Goal: Navigation & Orientation: Find specific page/section

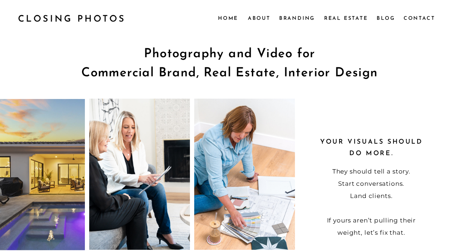
click at [257, 18] on nav "About" at bounding box center [259, 18] width 22 height 8
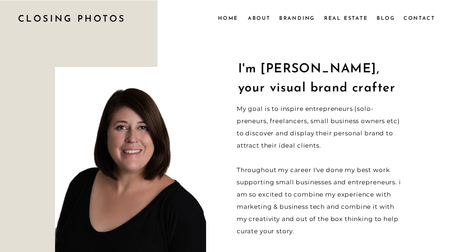
click at [263, 16] on nav "About" at bounding box center [259, 18] width 22 height 8
click at [232, 17] on nav "Home" at bounding box center [228, 18] width 20 height 8
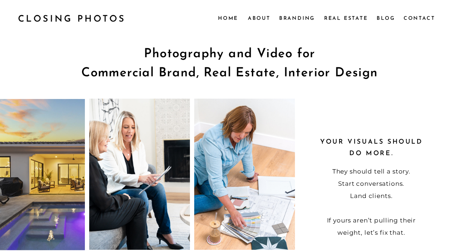
click at [344, 18] on nav "Real Estate" at bounding box center [346, 18] width 45 height 8
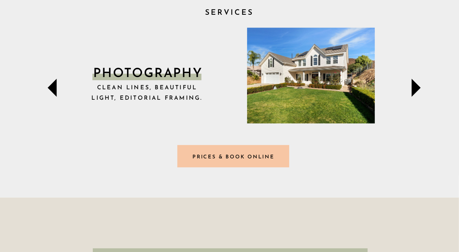
scroll to position [291, 0]
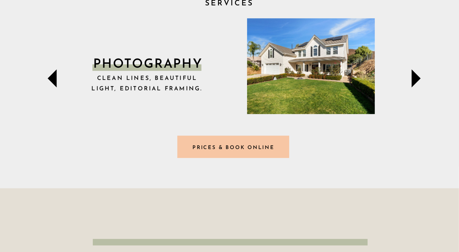
click at [219, 146] on h3 "Prices & Book online" at bounding box center [233, 147] width 105 height 8
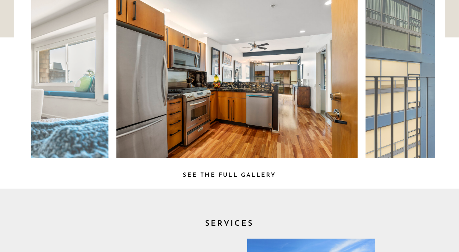
scroll to position [0, 0]
